Goal: Information Seeking & Learning: Learn about a topic

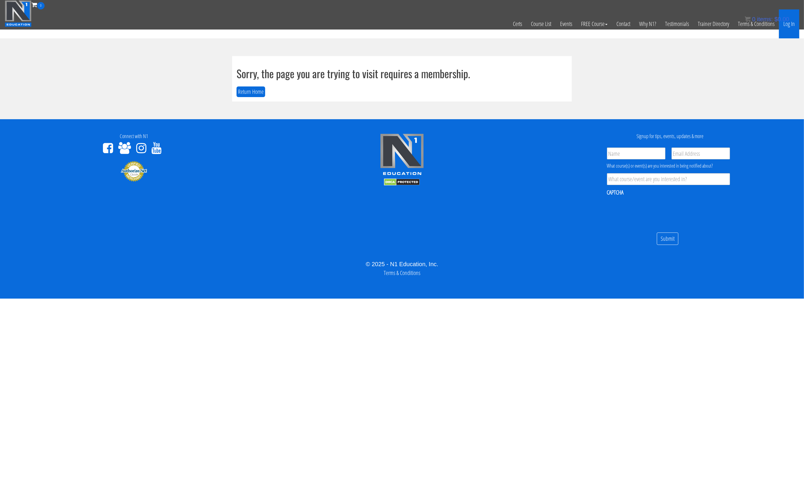
click at [791, 24] on link "Log In" at bounding box center [789, 23] width 20 height 29
click at [413, 23] on div "Allow" at bounding box center [413, 27] width 24 height 11
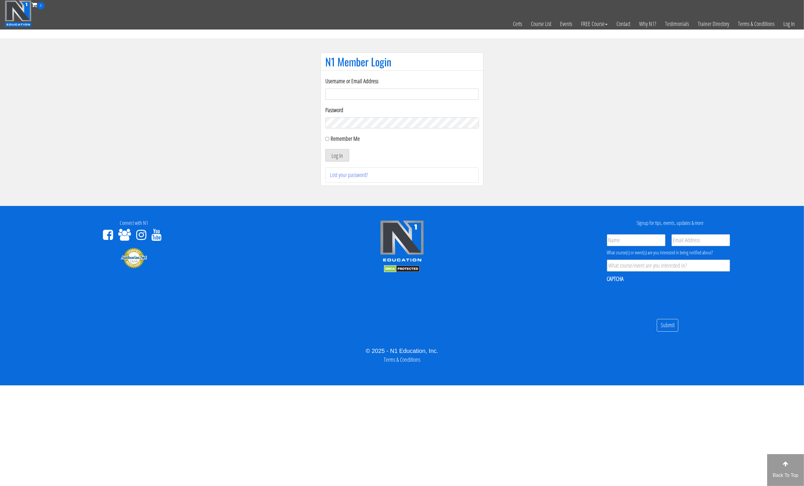
type input "karlithulfit@gmail.com"
click at [342, 152] on button "Log In" at bounding box center [337, 155] width 24 height 12
click at [440, 26] on div "Close" at bounding box center [439, 27] width 24 height 11
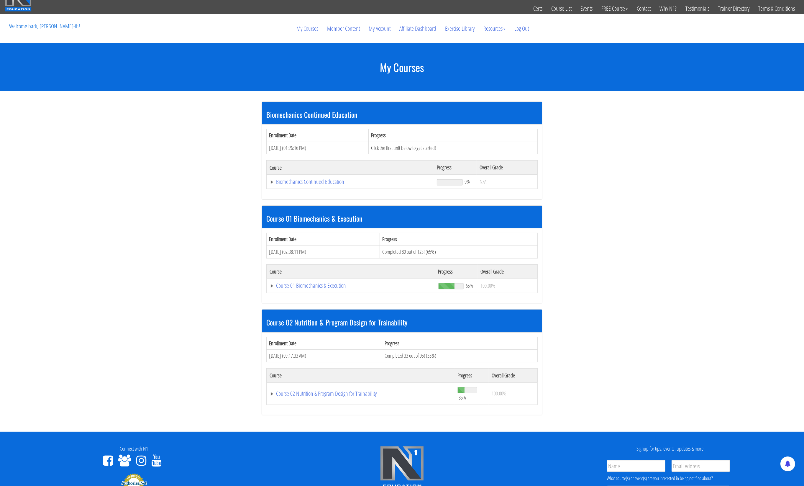
scroll to position [50, 0]
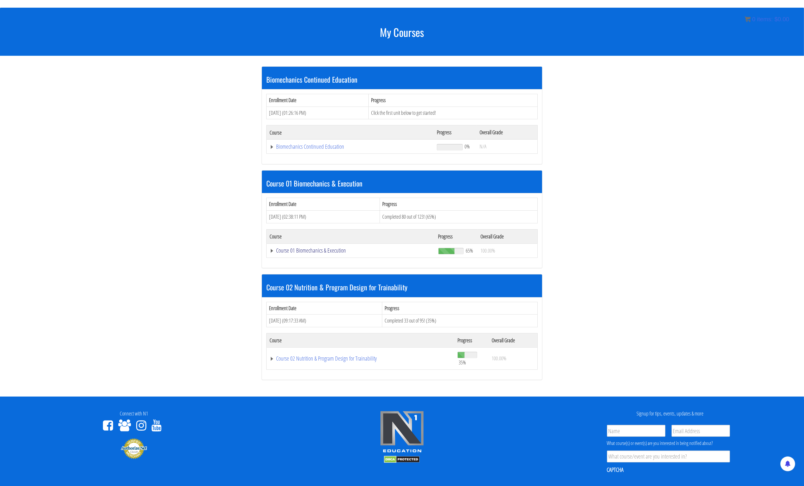
click at [334, 247] on link "Course 01 Biomechanics & Execution" at bounding box center [350, 250] width 163 height 6
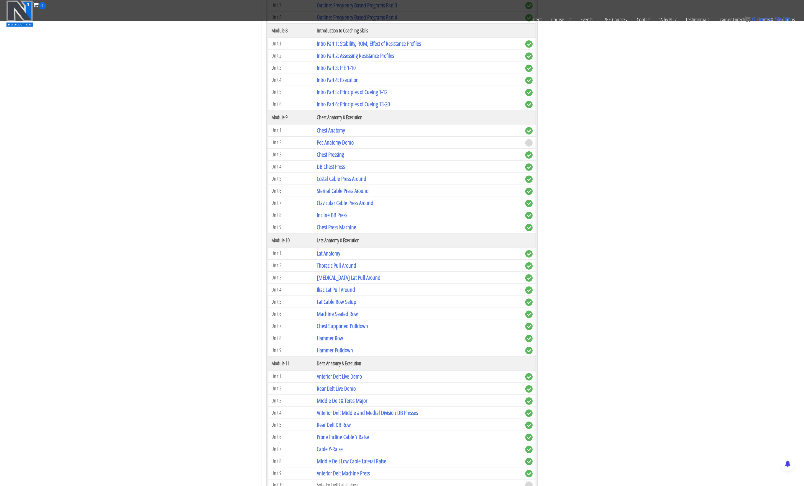
scroll to position [935, 0]
click at [333, 164] on link "DB Chest Press" at bounding box center [331, 168] width 28 height 8
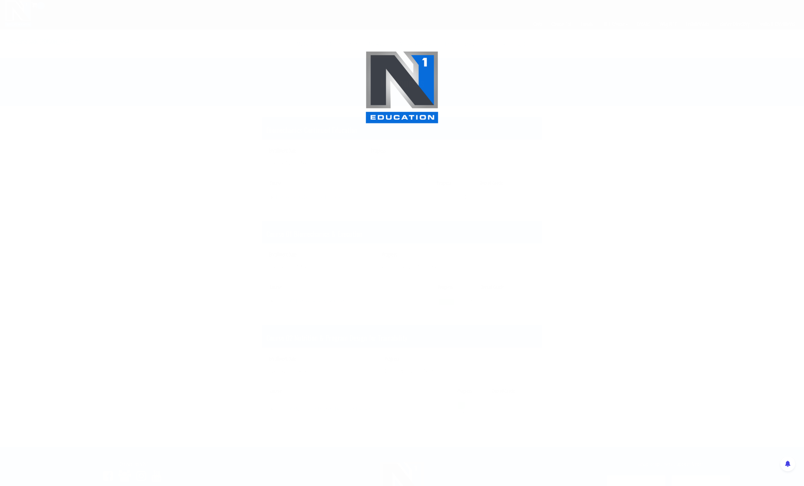
scroll to position [112, 0]
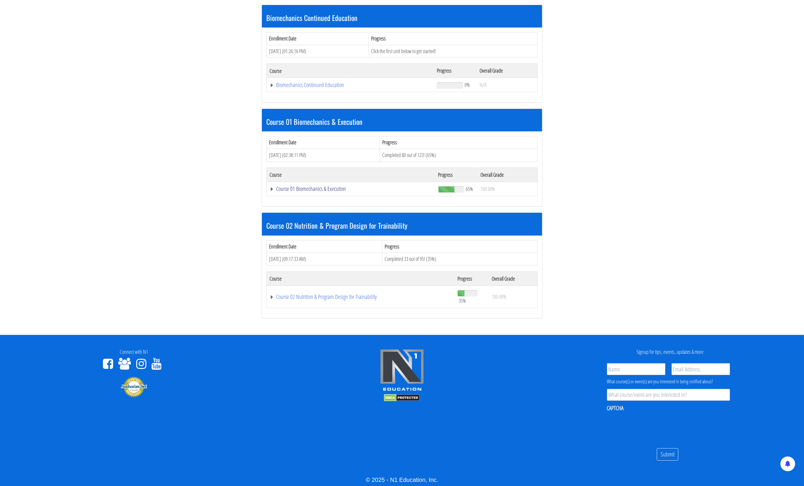
click at [311, 186] on link "Course 01 Biomechanics & Execution" at bounding box center [350, 189] width 163 height 6
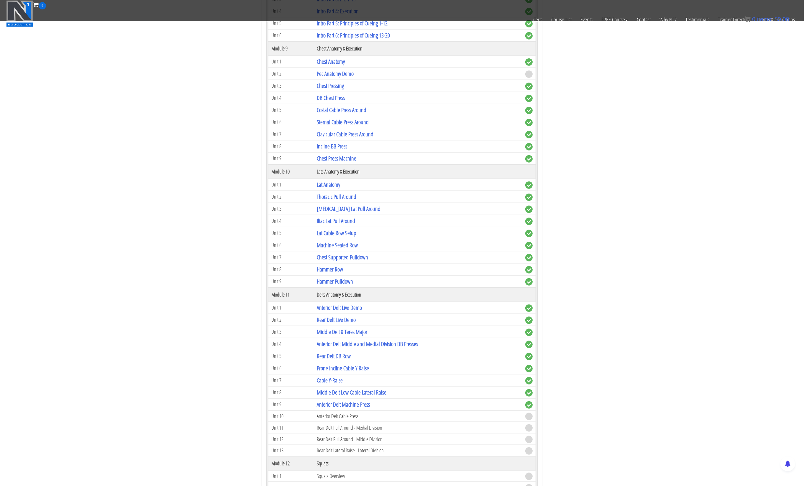
scroll to position [1021, 0]
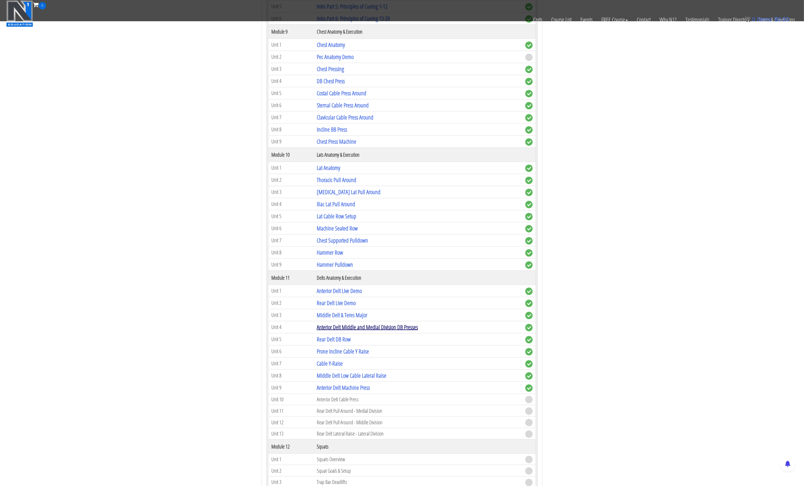
click at [379, 323] on link "Anterior Delt Middle and Medial Division DB Presses" at bounding box center [367, 327] width 101 height 8
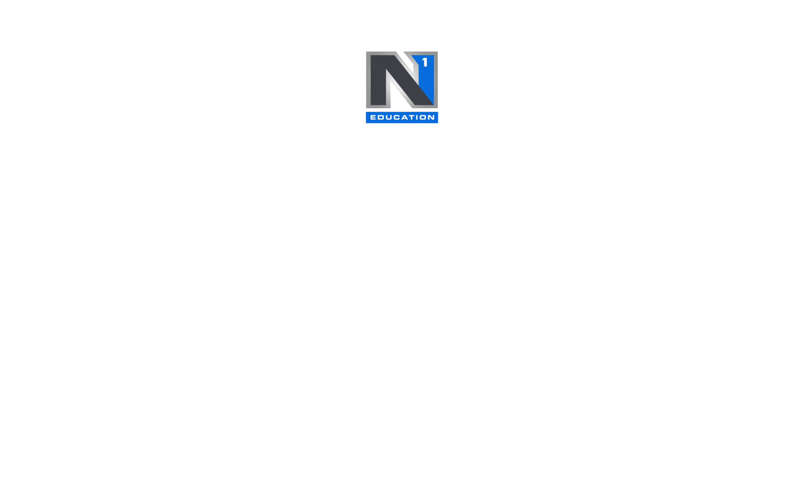
scroll to position [112, 0]
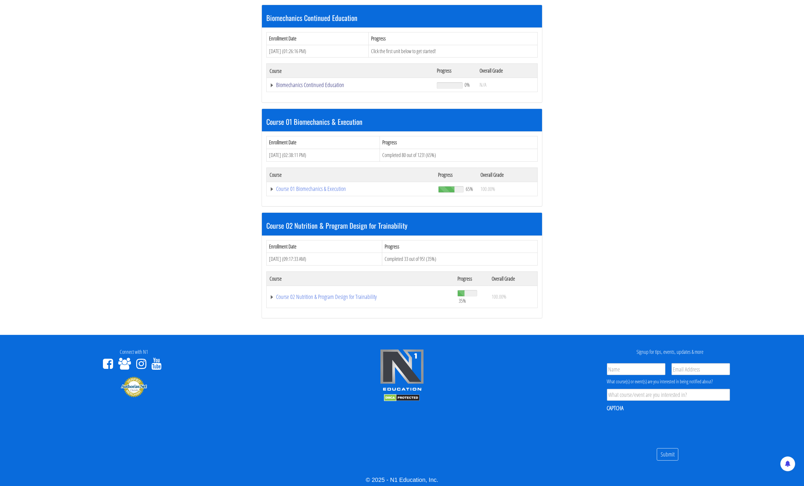
click at [319, 83] on link "Biomechanics Continued Education" at bounding box center [349, 85] width 161 height 6
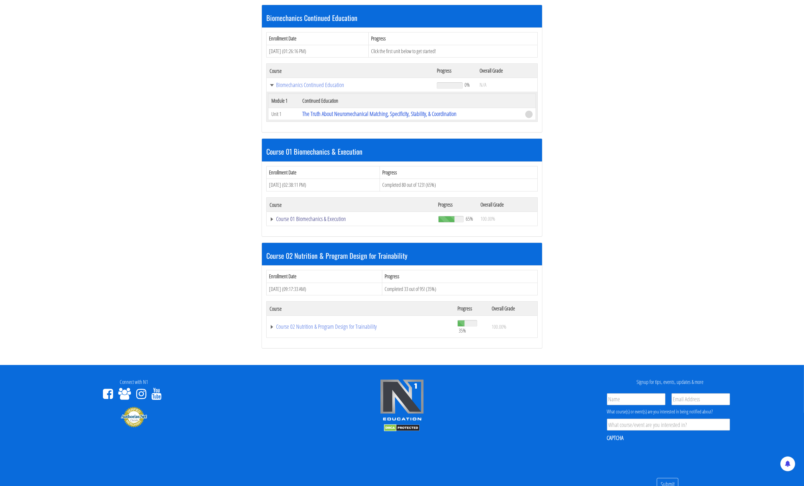
click at [333, 216] on link "Course 01 Biomechanics & Execution" at bounding box center [350, 219] width 163 height 6
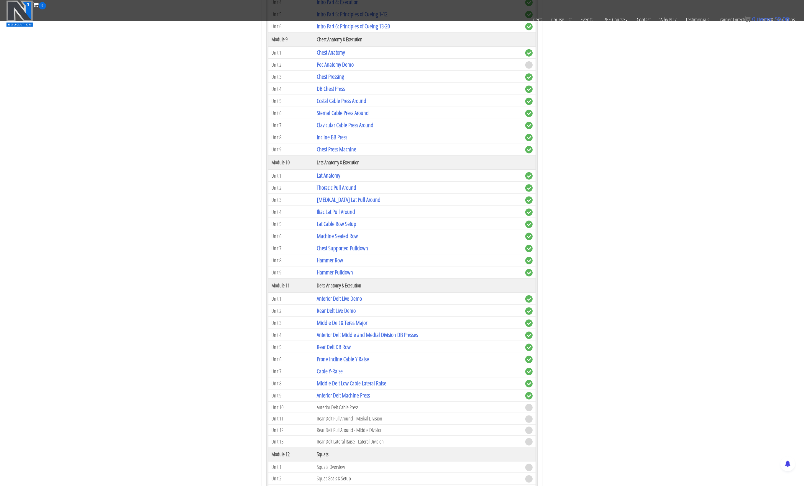
scroll to position [1070, 0]
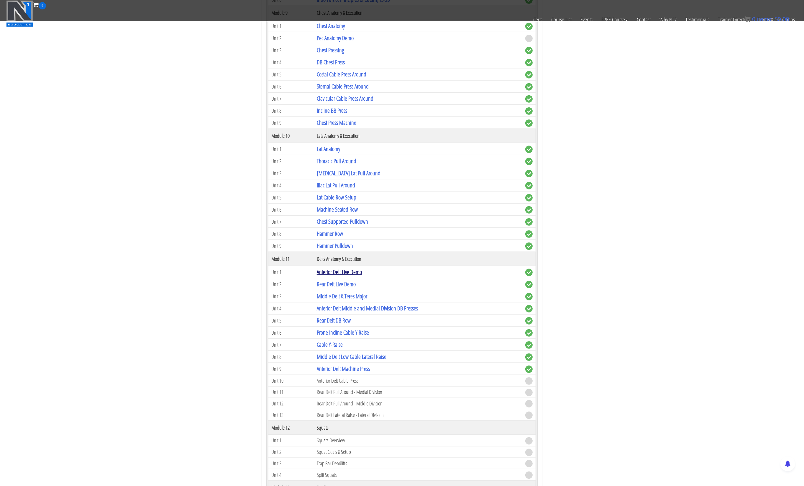
click at [344, 268] on link "Anterior Delt Live Demo" at bounding box center [339, 272] width 45 height 8
